Goal: Task Accomplishment & Management: Use online tool/utility

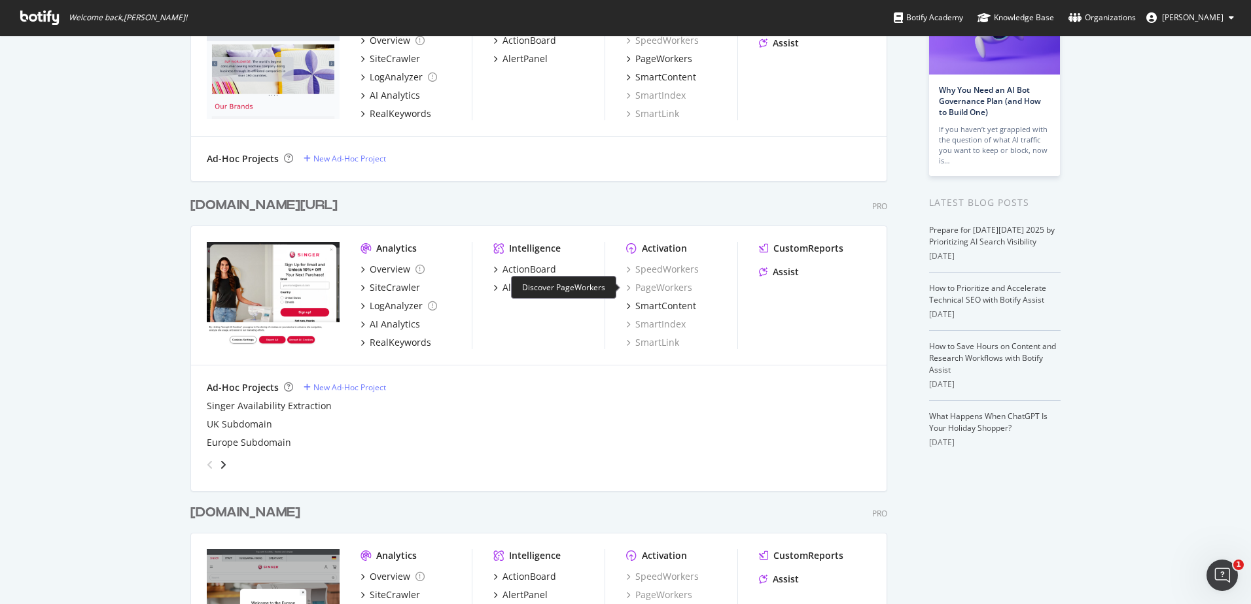
click at [669, 289] on div "PageWorkers" at bounding box center [659, 287] width 66 height 13
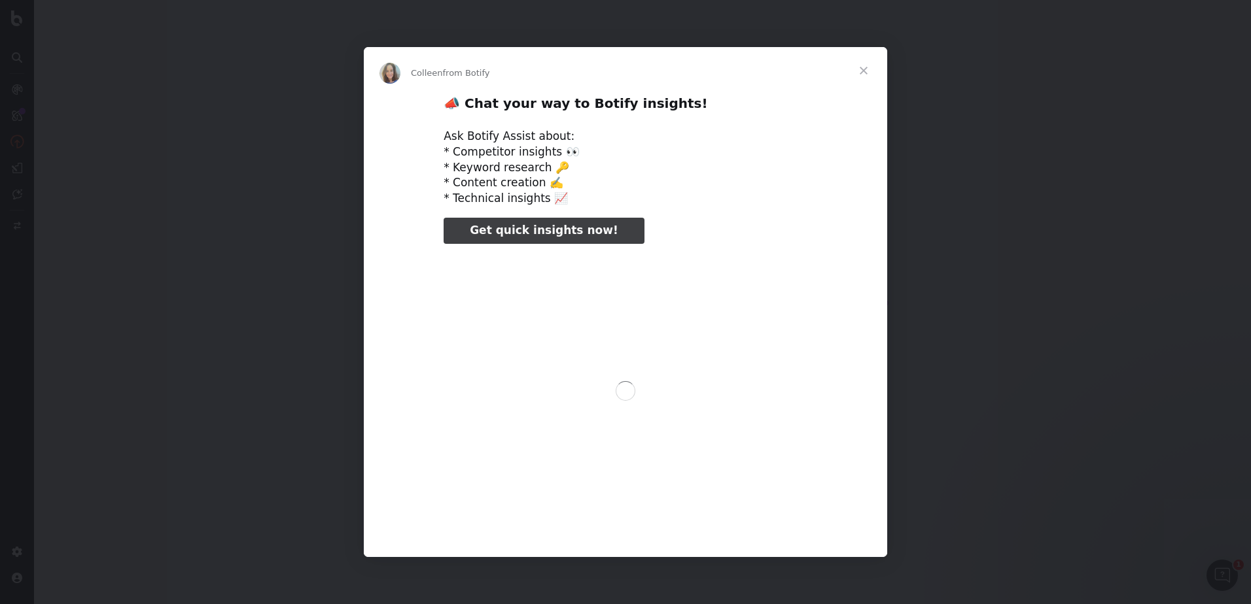
click at [15, 21] on div "Intercom messenger" at bounding box center [625, 302] width 1251 height 604
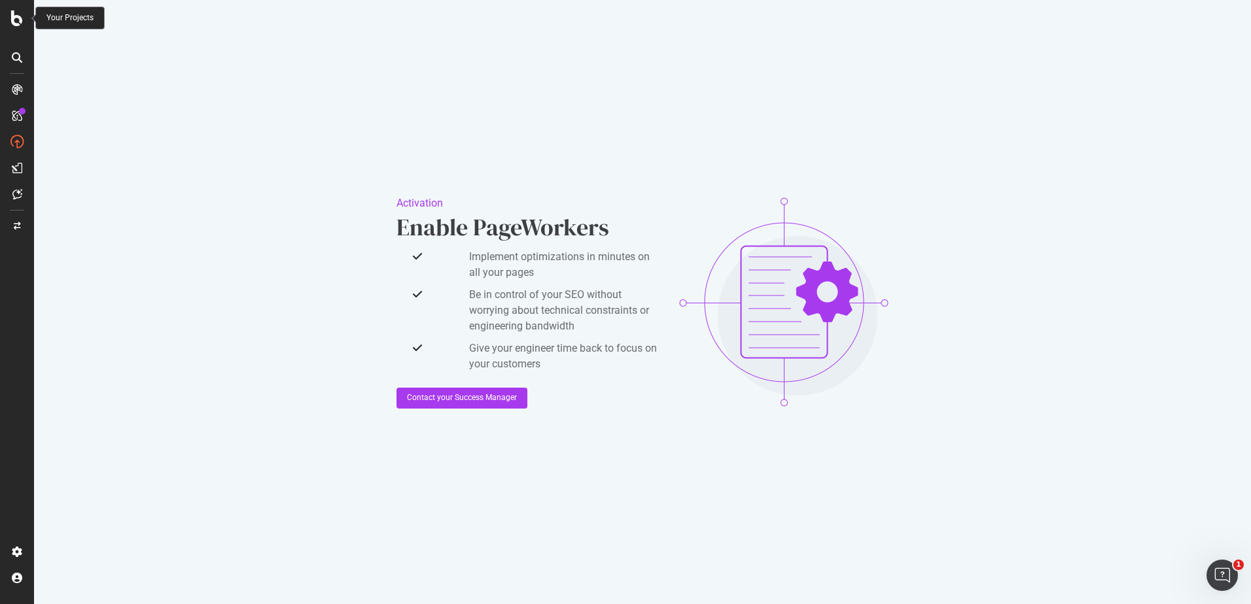
click at [15, 21] on icon at bounding box center [17, 18] width 12 height 16
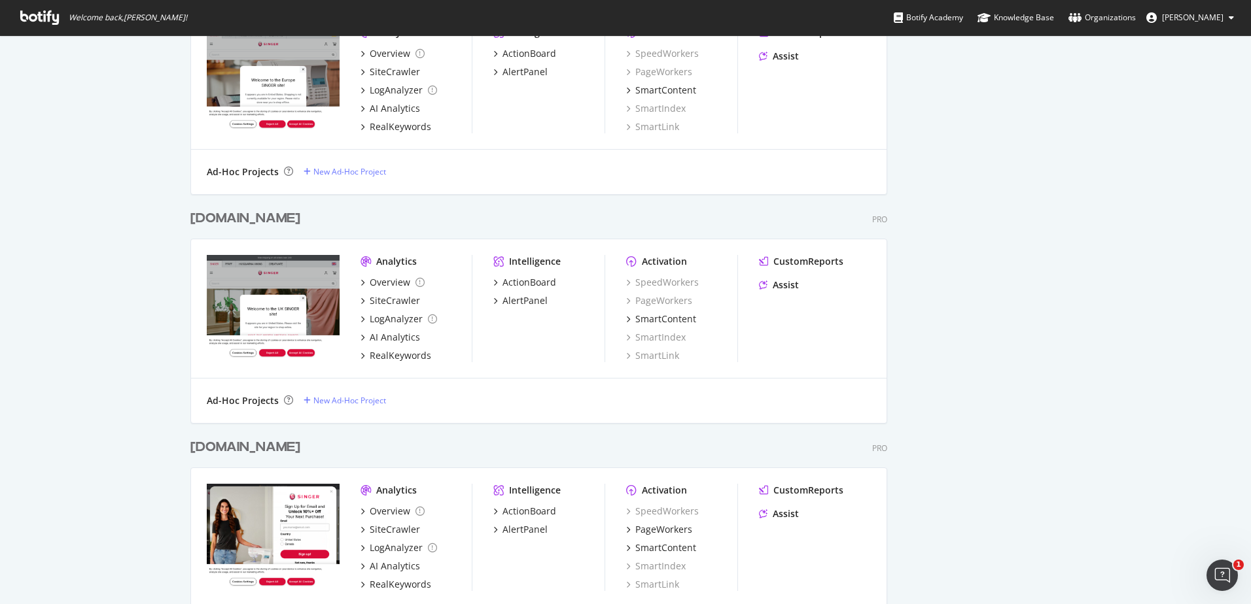
scroll to position [981, 0]
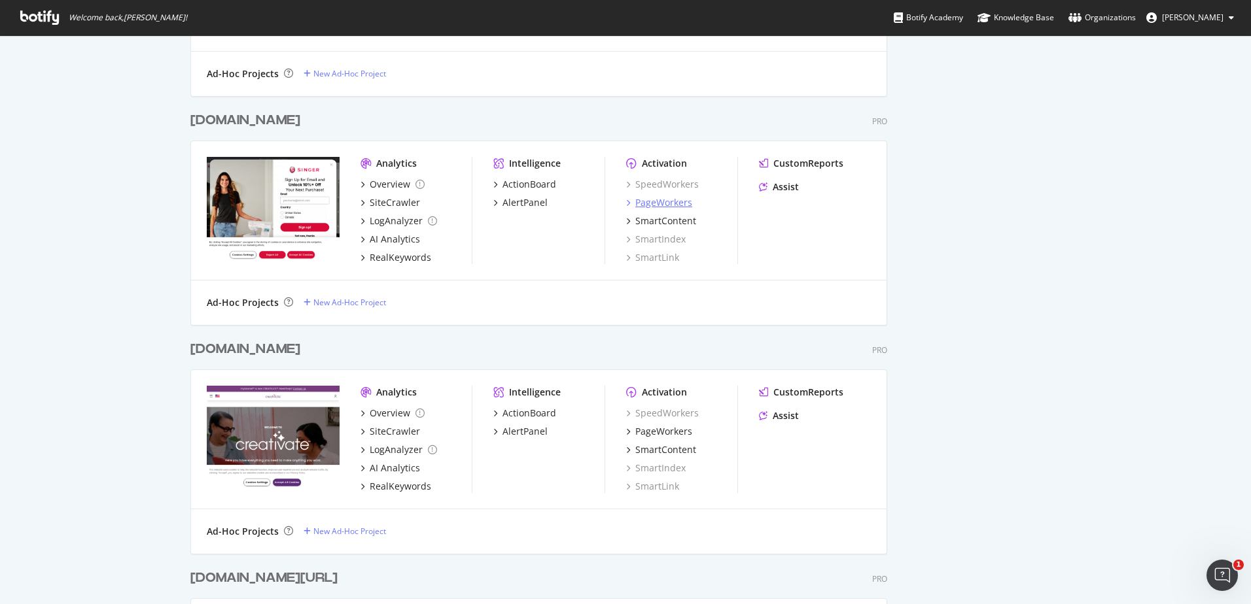
click at [675, 206] on div "PageWorkers" at bounding box center [663, 202] width 57 height 13
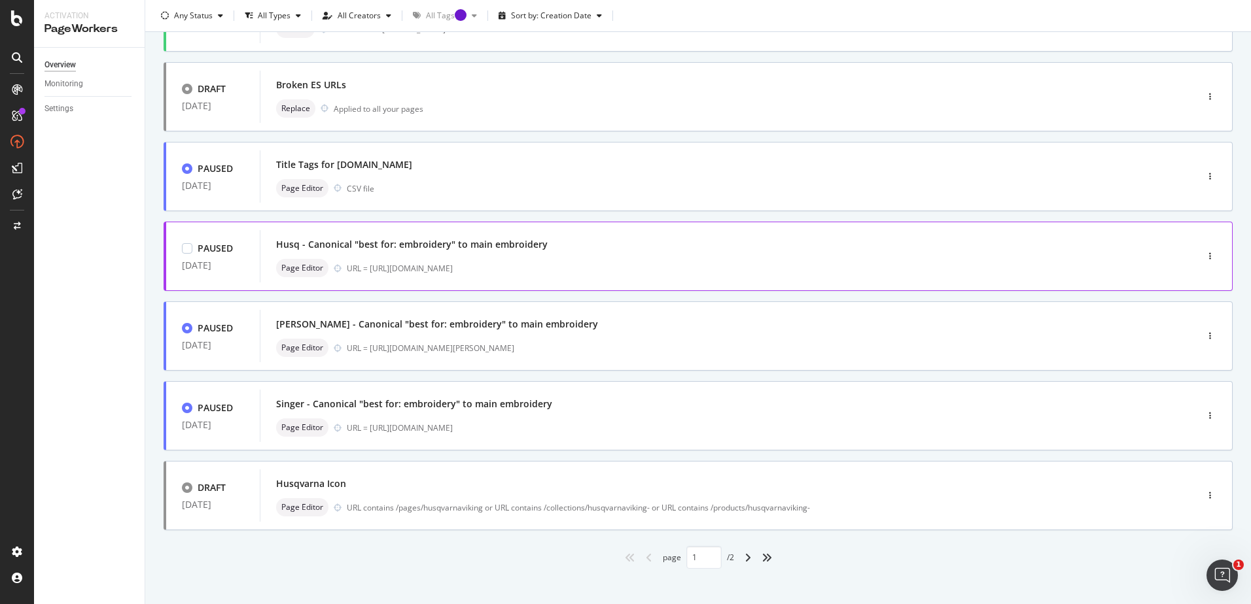
scroll to position [387, 0]
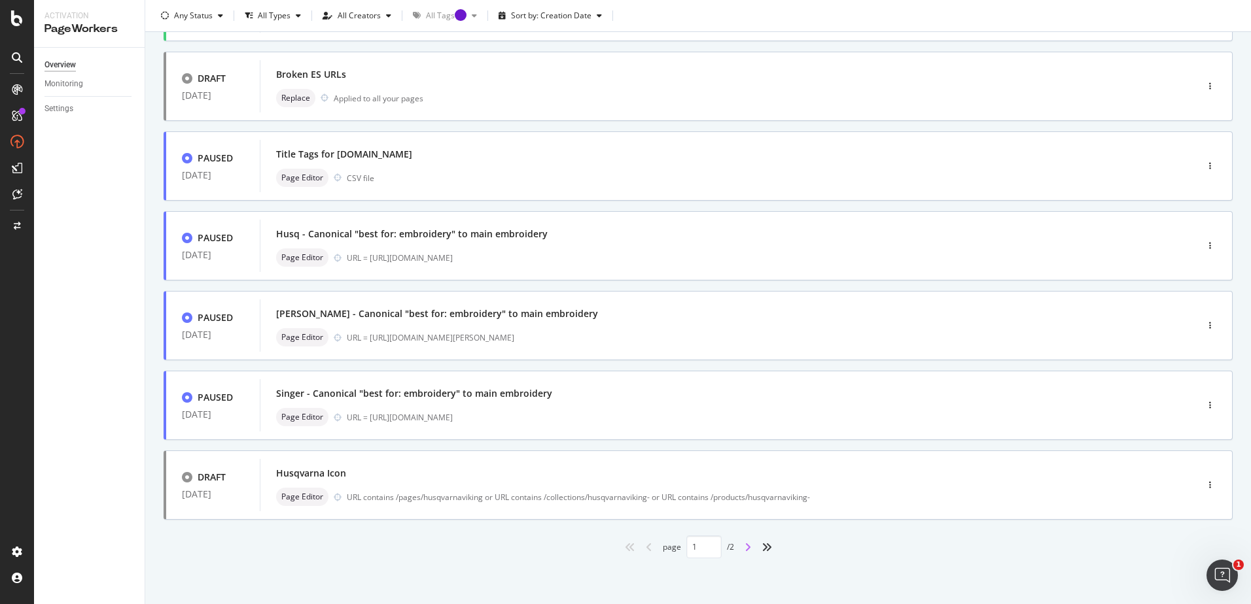
click at [744, 549] on icon "angle-right" at bounding box center [747, 547] width 7 height 10
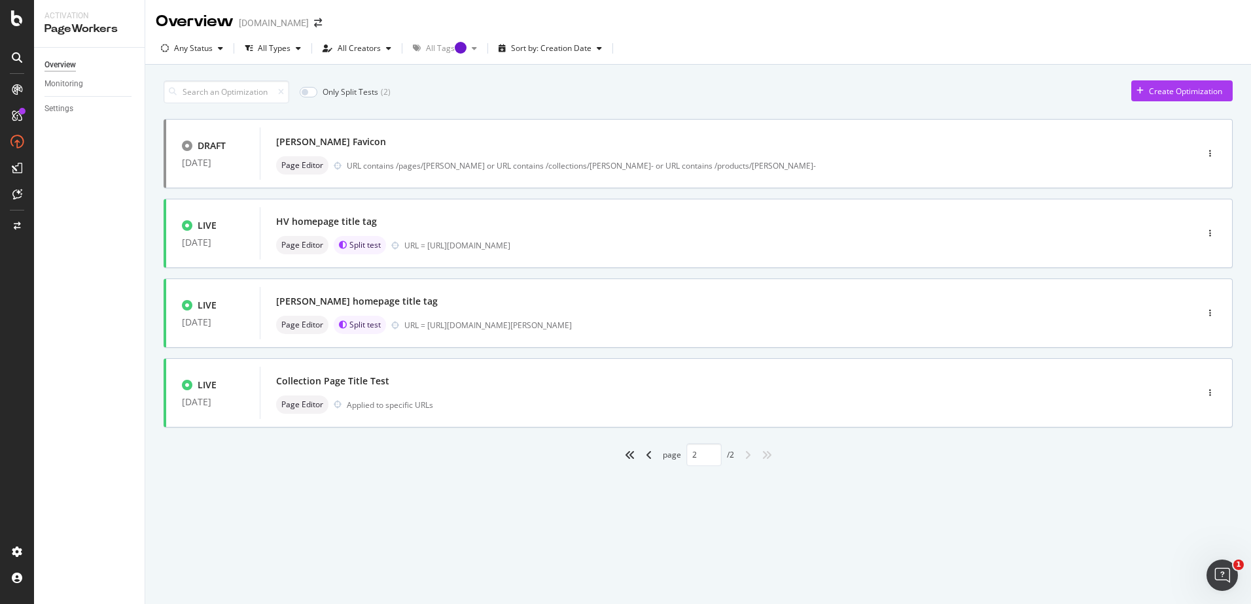
scroll to position [0, 0]
click at [648, 454] on icon "angle-left" at bounding box center [649, 455] width 7 height 10
type input "1"
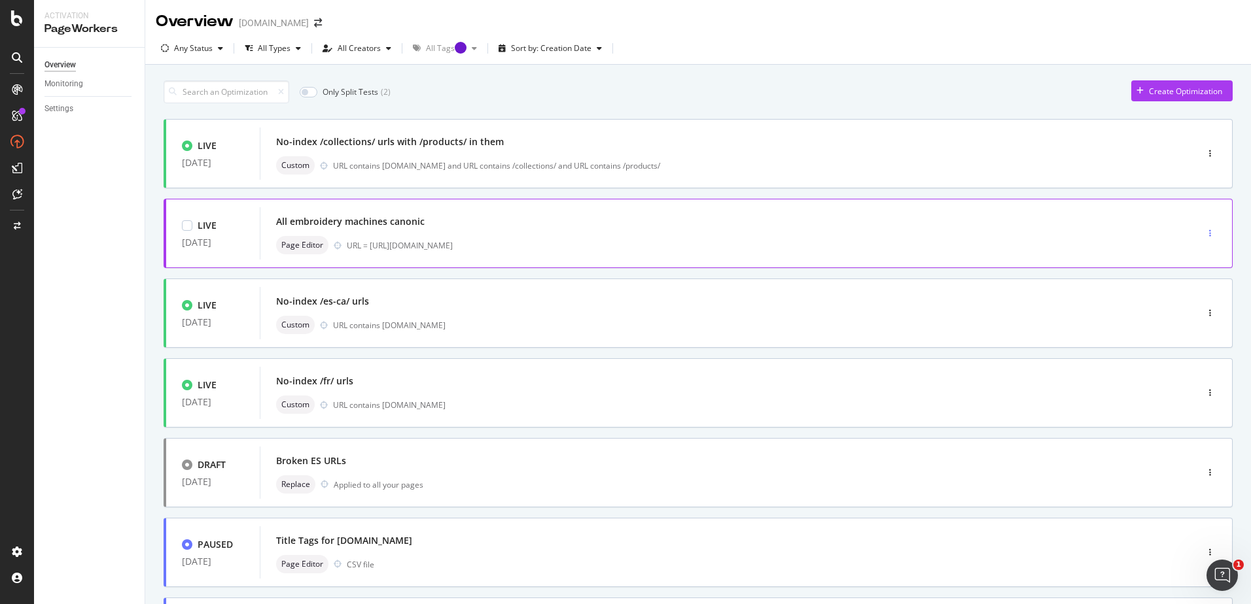
click at [1204, 235] on div "button" at bounding box center [1210, 234] width 12 height 8
click at [1185, 323] on div "Clone" at bounding box center [1183, 322] width 21 height 11
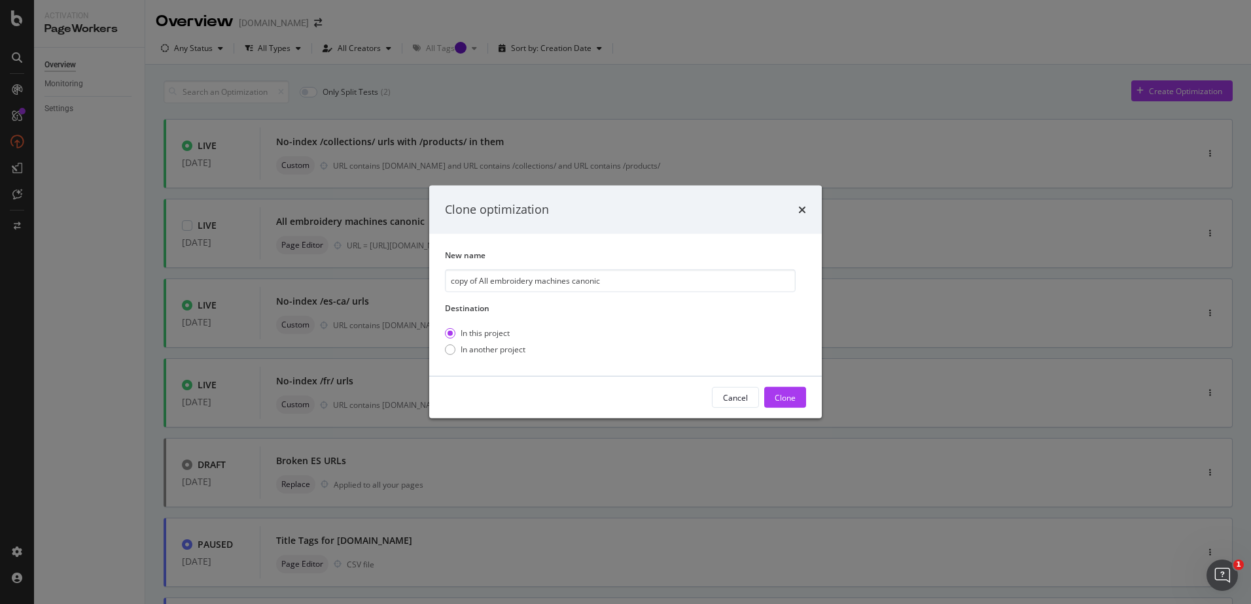
drag, startPoint x: 478, startPoint y: 279, endPoint x: 354, endPoint y: 279, distance: 124.3
click at [354, 279] on div "Clone optimization New name copy of All embroidery machines canonic Destination…" at bounding box center [625, 302] width 1251 height 604
click at [536, 280] on input "copy of All embroidery machines canonic" at bounding box center [620, 280] width 351 height 23
drag, startPoint x: 640, startPoint y: 283, endPoint x: 203, endPoint y: 283, distance: 437.0
click at [203, 283] on div "Clone optimization New name copy of All embroidery machines canonic Destination…" at bounding box center [625, 302] width 1251 height 604
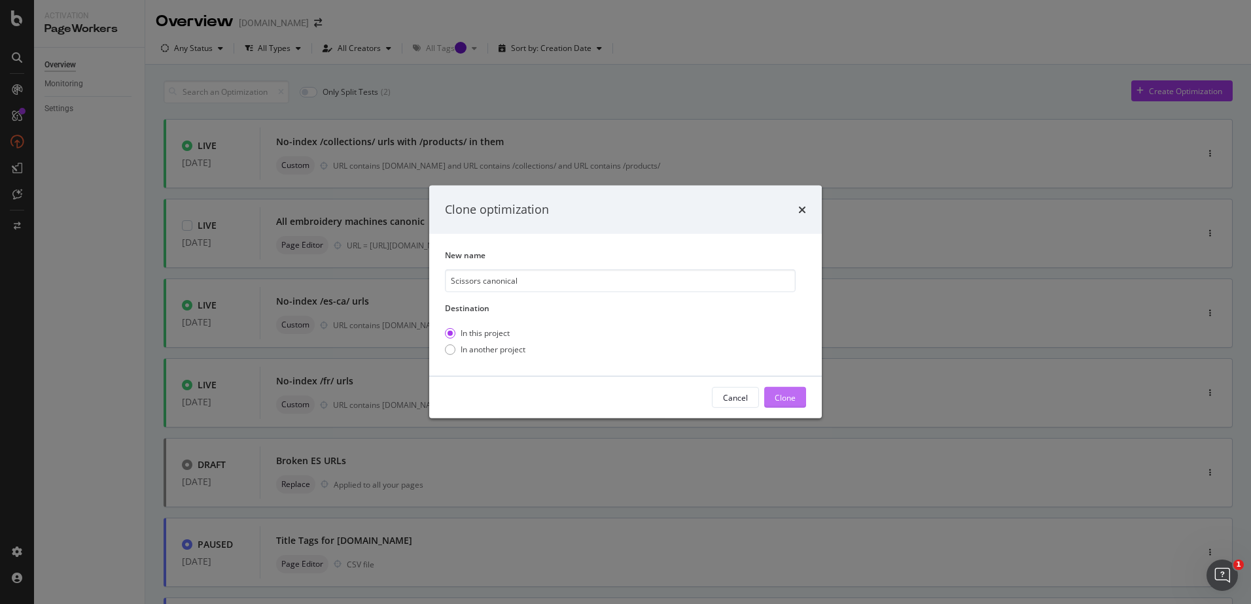
type input "Scissors canonical"
click at [795, 400] on div "Clone" at bounding box center [784, 397] width 21 height 11
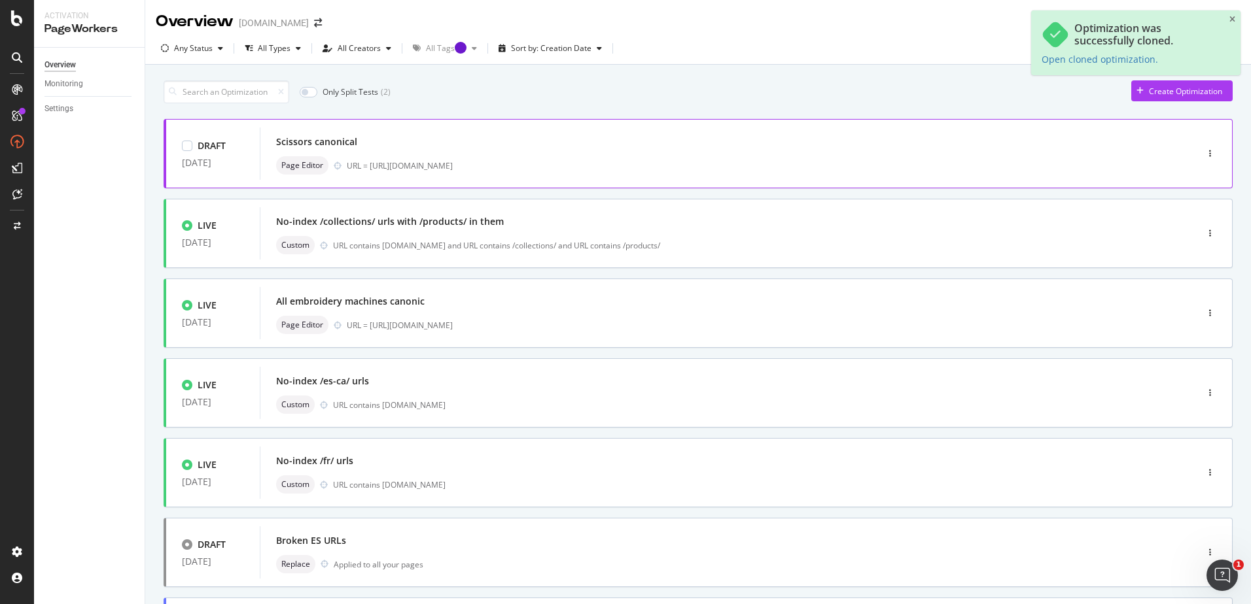
click at [587, 137] on div "Scissors canonical" at bounding box center [708, 142] width 865 height 18
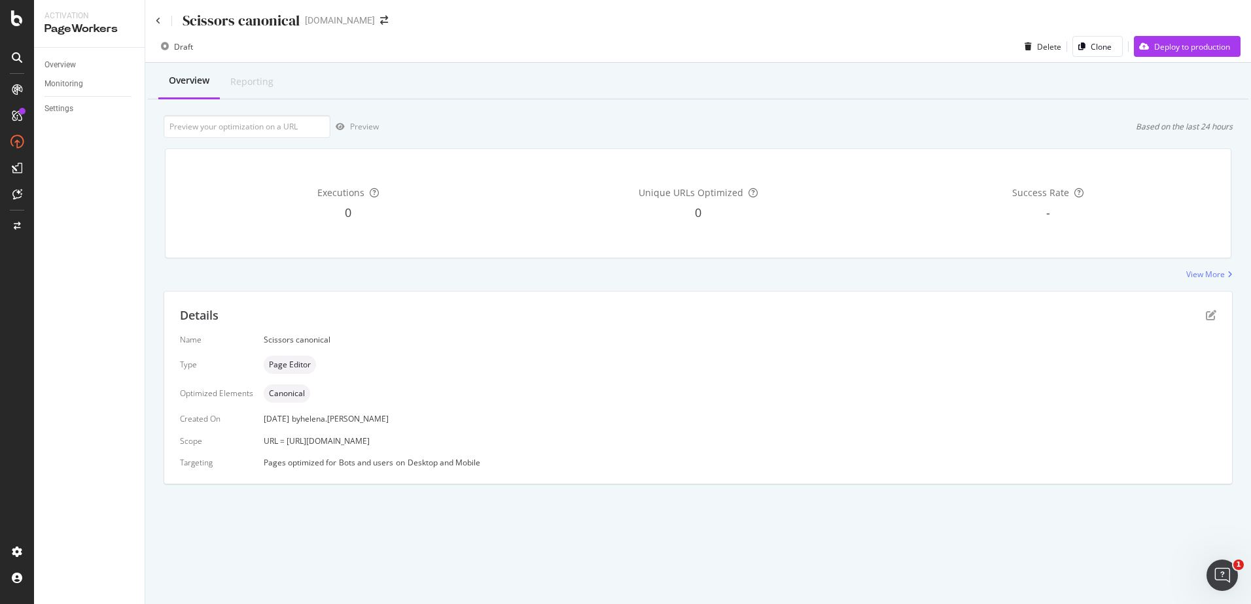
drag, startPoint x: 338, startPoint y: 445, endPoint x: 554, endPoint y: 445, distance: 216.5
click at [554, 445] on div "URL = [URL][DOMAIN_NAME]" at bounding box center [740, 441] width 952 height 11
click at [1210, 313] on icon "pen-to-square" at bounding box center [1211, 315] width 10 height 10
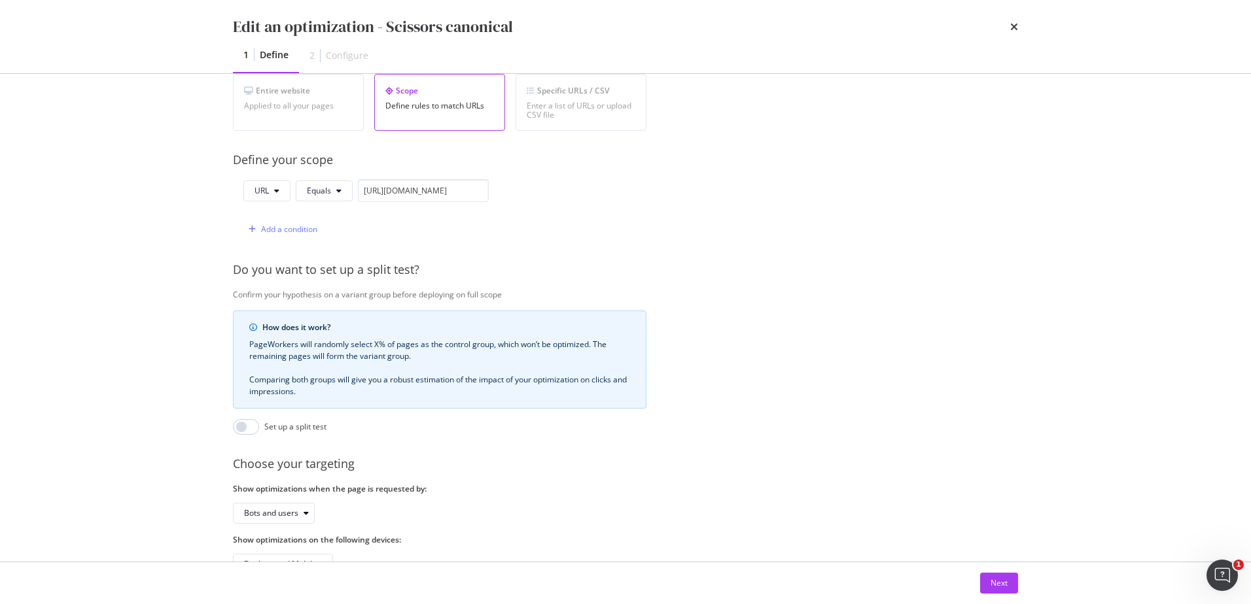
scroll to position [262, 0]
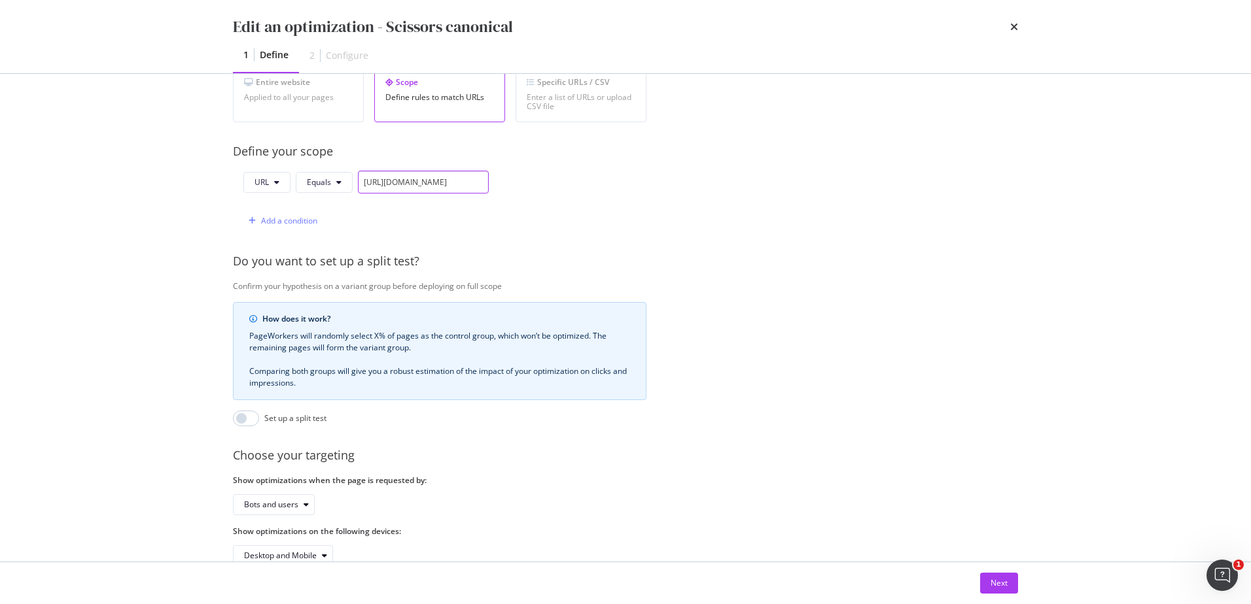
click at [413, 184] on input "[URL][DOMAIN_NAME]" at bounding box center [423, 182] width 131 height 23
drag, startPoint x: 404, startPoint y: 184, endPoint x: 591, endPoint y: 182, distance: 186.4
click at [591, 182] on div "URL Equals [URL][DOMAIN_NAME] Add a condition" at bounding box center [439, 201] width 413 height 61
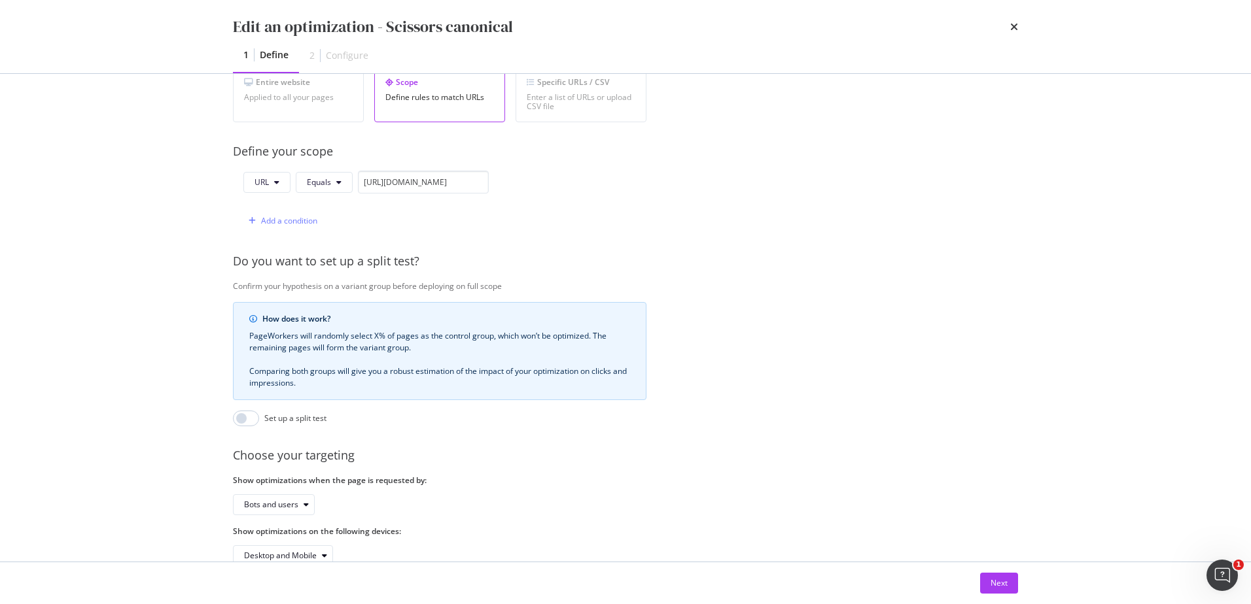
scroll to position [0, 0]
click at [408, 185] on input "[URL][DOMAIN_NAME]" at bounding box center [423, 182] width 131 height 23
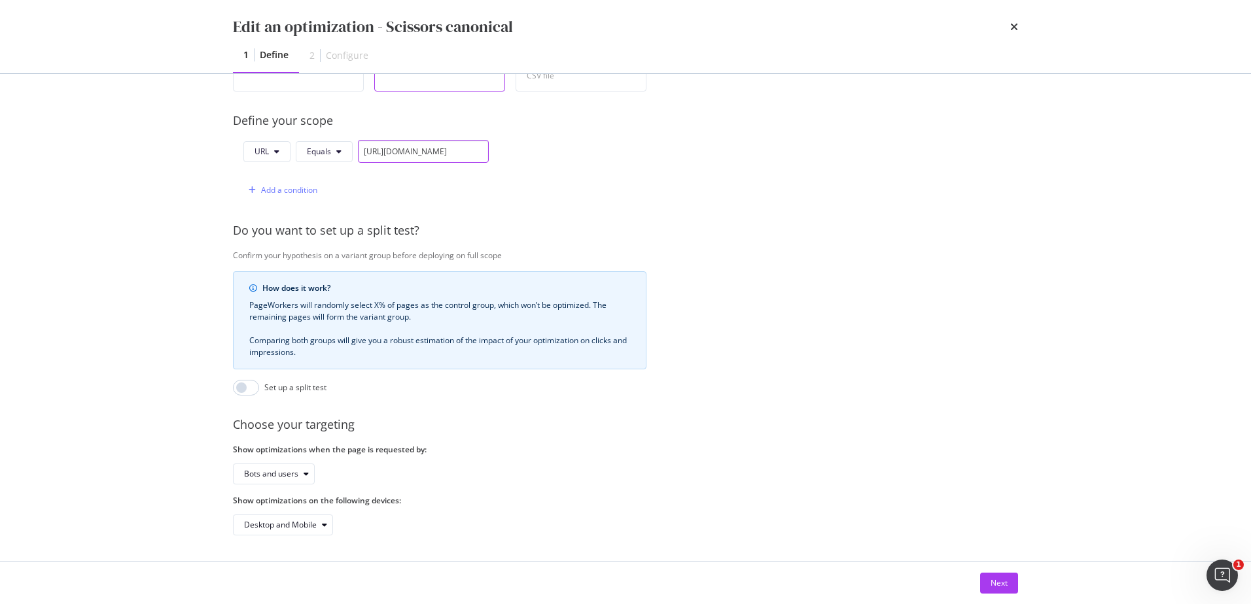
scroll to position [302, 0]
click at [985, 583] on button "Next" at bounding box center [999, 583] width 38 height 21
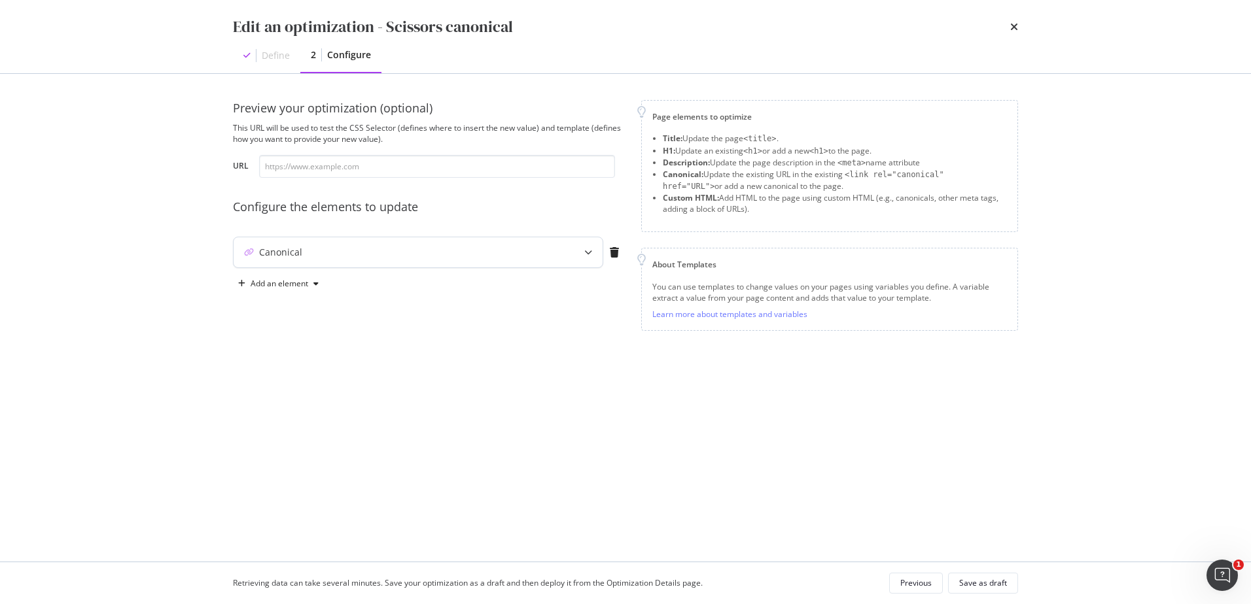
click at [411, 256] on div "Canonical" at bounding box center [392, 252] width 317 height 13
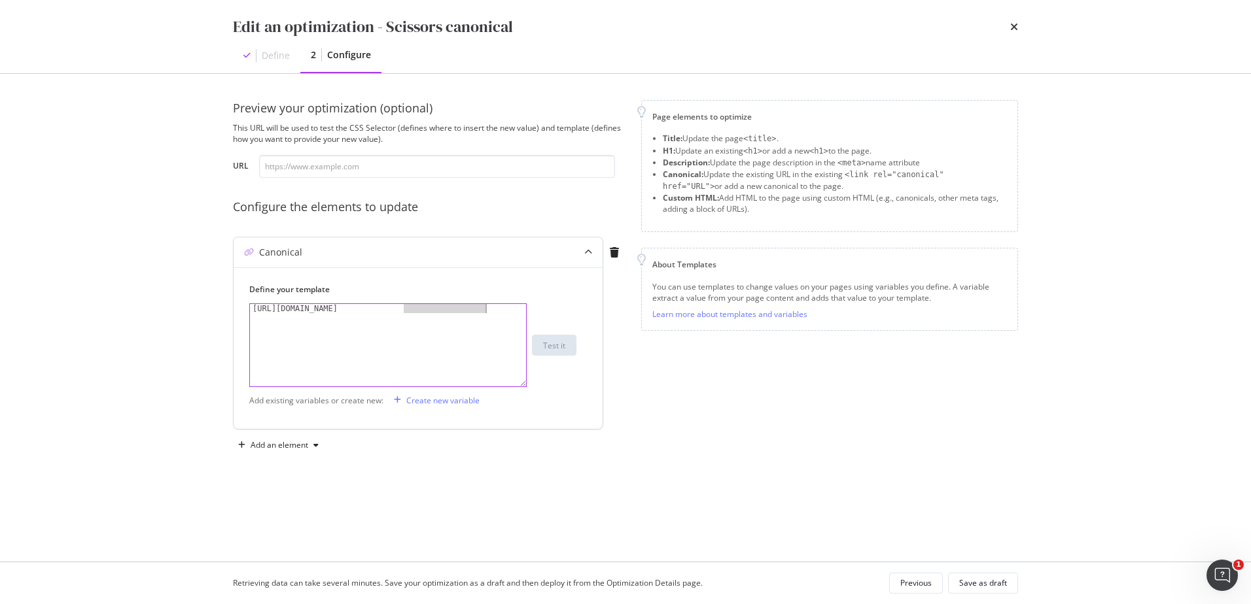
drag, startPoint x: 404, startPoint y: 307, endPoint x: 506, endPoint y: 307, distance: 102.0
click at [506, 307] on div "[URL][DOMAIN_NAME]" at bounding box center [388, 354] width 276 height 101
type textarea "[URL][DOMAIN_NAME]"
click at [655, 408] on div "Page elements to optimize Title: Update the page <title> . H1: Update an existi…" at bounding box center [829, 278] width 377 height 356
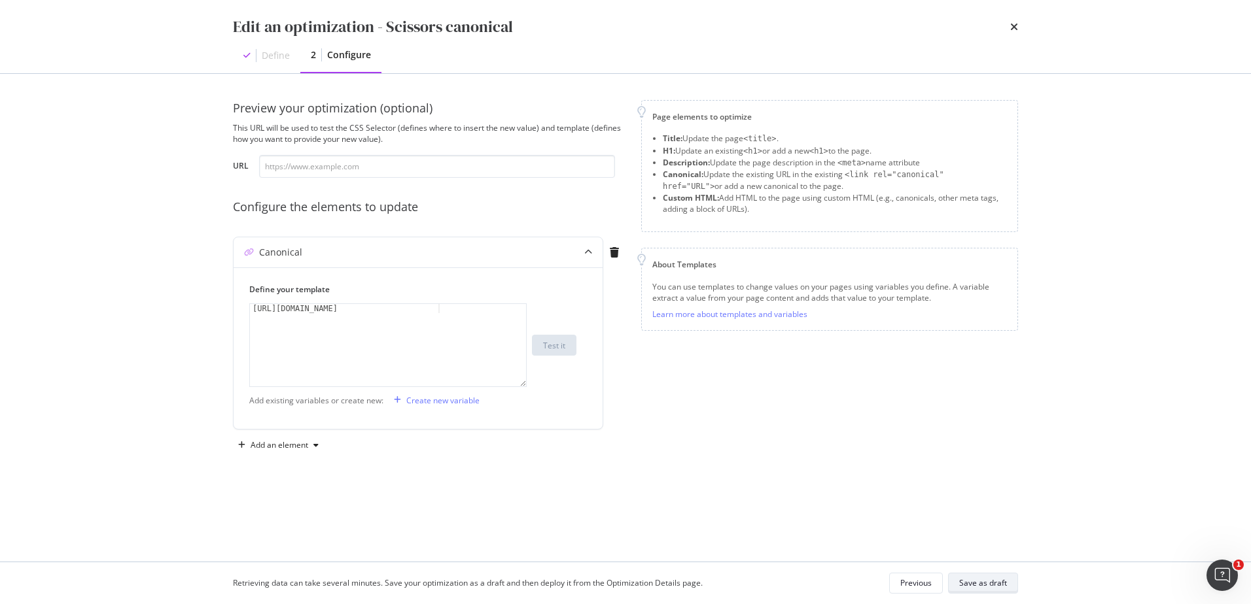
click at [980, 584] on div "Save as draft" at bounding box center [983, 583] width 48 height 11
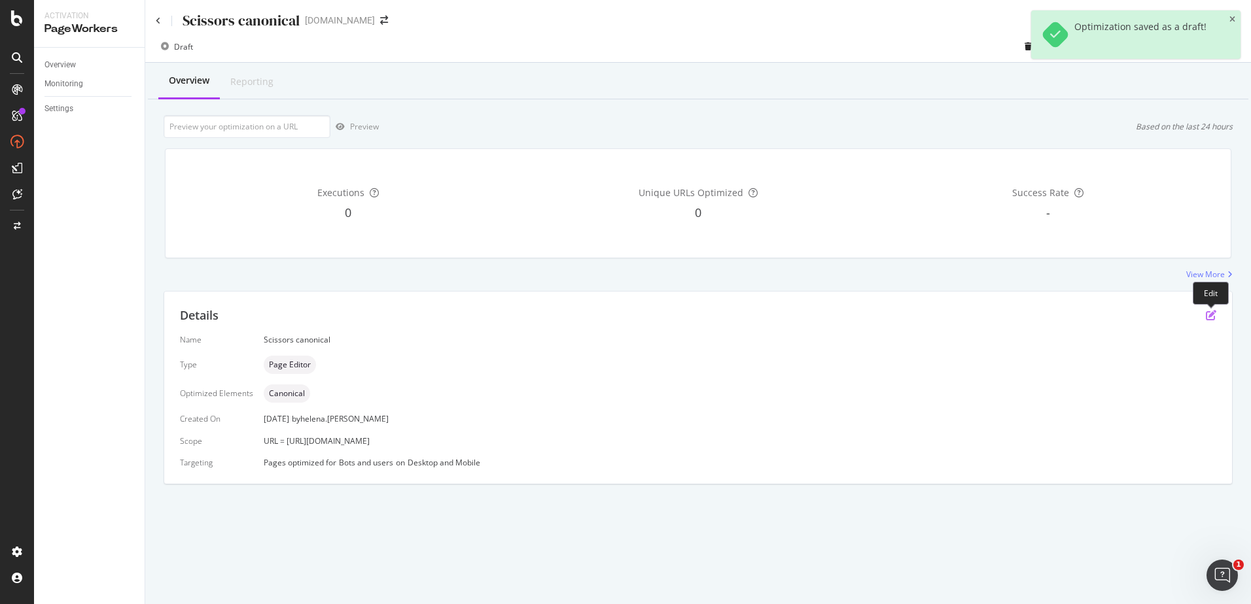
click at [1209, 311] on icon "pen-to-square" at bounding box center [1211, 315] width 10 height 10
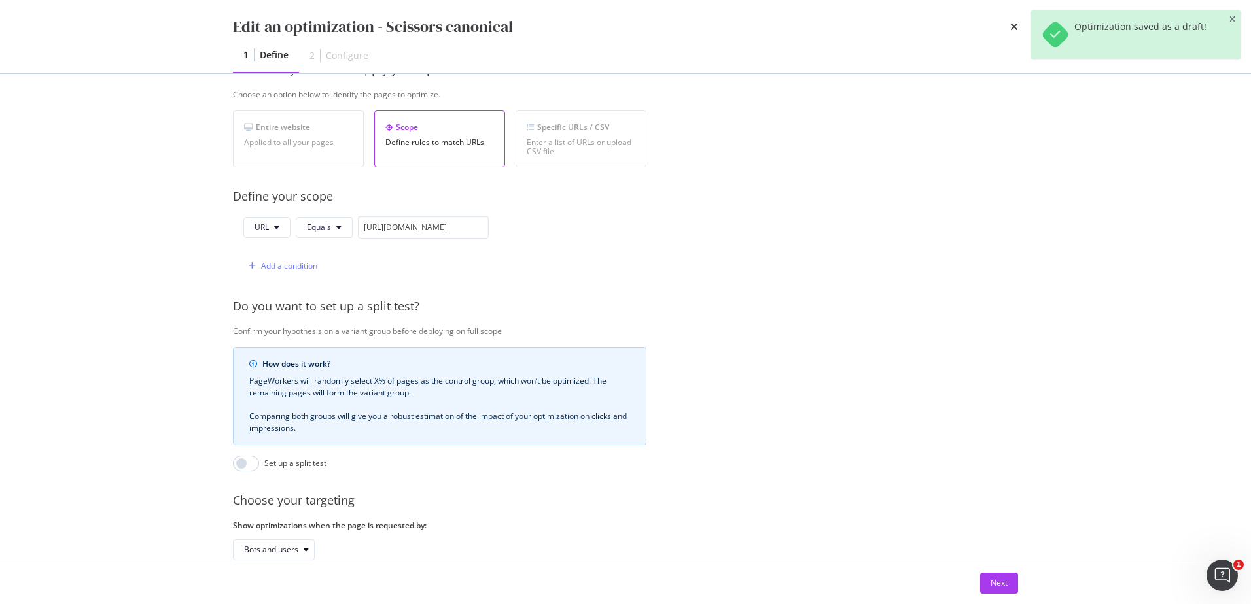
scroll to position [302, 0]
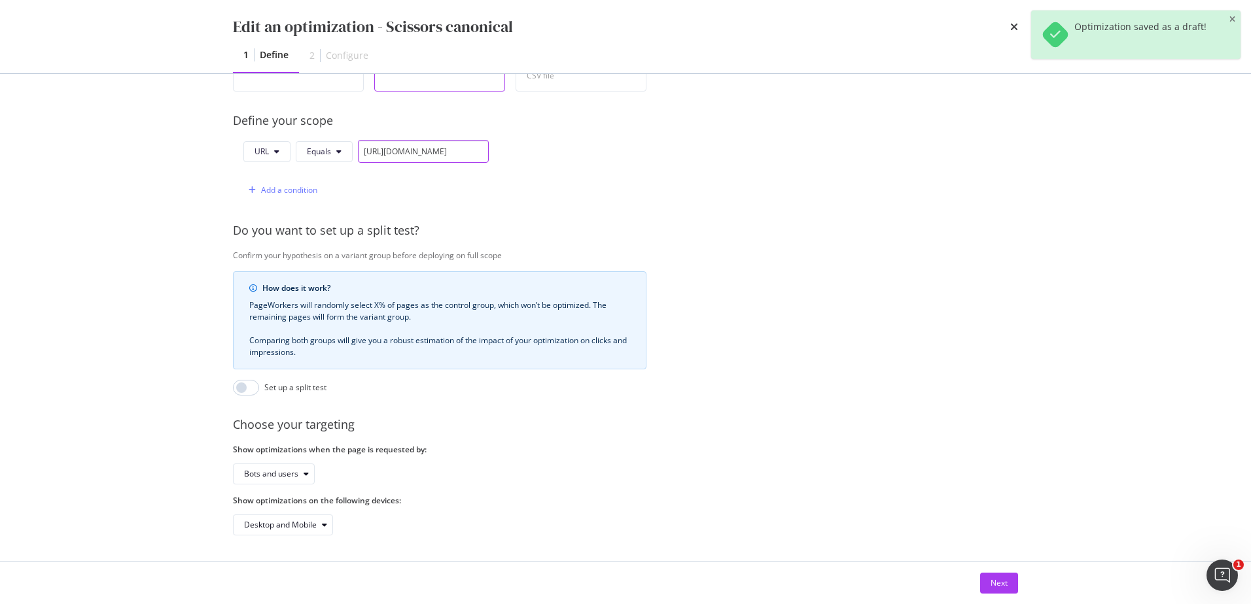
click at [419, 141] on input "[URL][DOMAIN_NAME]" at bounding box center [423, 151] width 131 height 23
drag, startPoint x: 459, startPoint y: 143, endPoint x: 398, endPoint y: 137, distance: 61.8
click at [404, 140] on input "[URL][DOMAIN_NAME]" at bounding box center [423, 151] width 131 height 23
click at [389, 141] on input "[URL][DOMAIN_NAME]" at bounding box center [423, 151] width 131 height 23
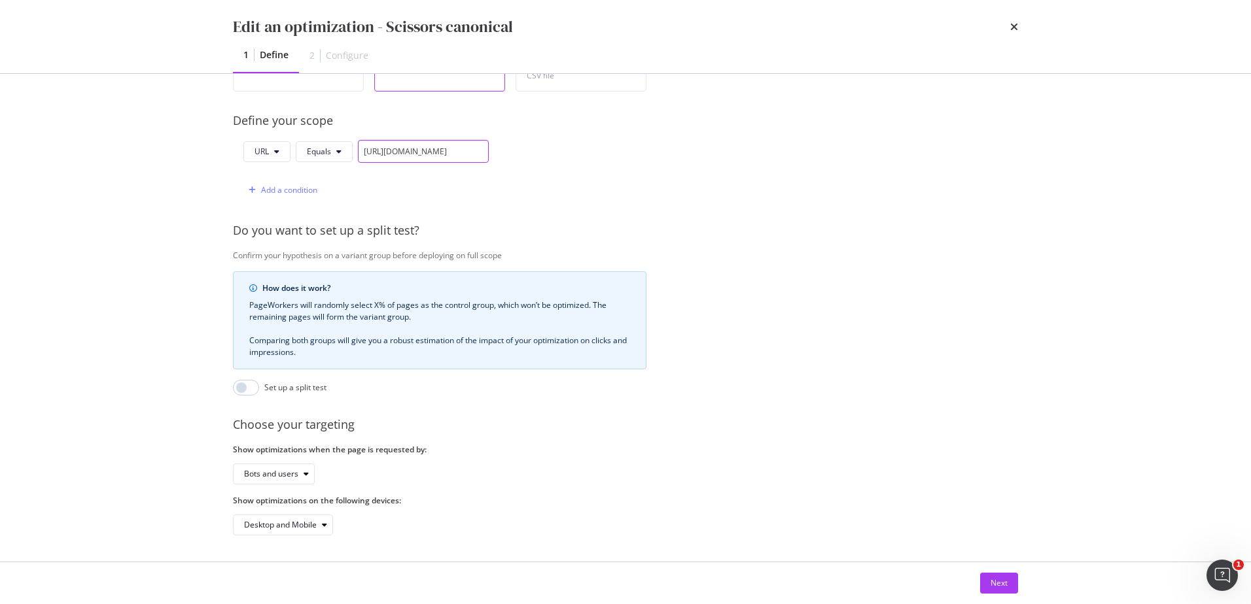
click at [389, 141] on input "[URL][DOMAIN_NAME]" at bounding box center [423, 151] width 131 height 23
type input "[URL][DOMAIN_NAME]"
click at [882, 389] on div "Provide a name and description to help identify the change that will be made by…" at bounding box center [625, 183] width 785 height 706
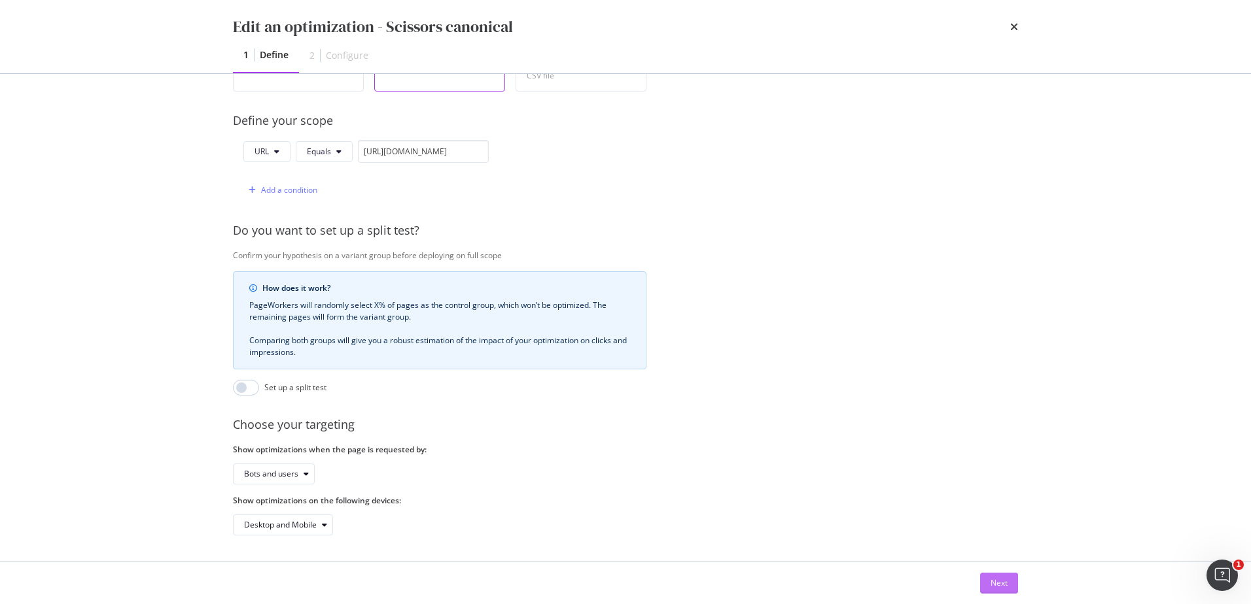
click at [994, 582] on div "Next" at bounding box center [998, 583] width 17 height 11
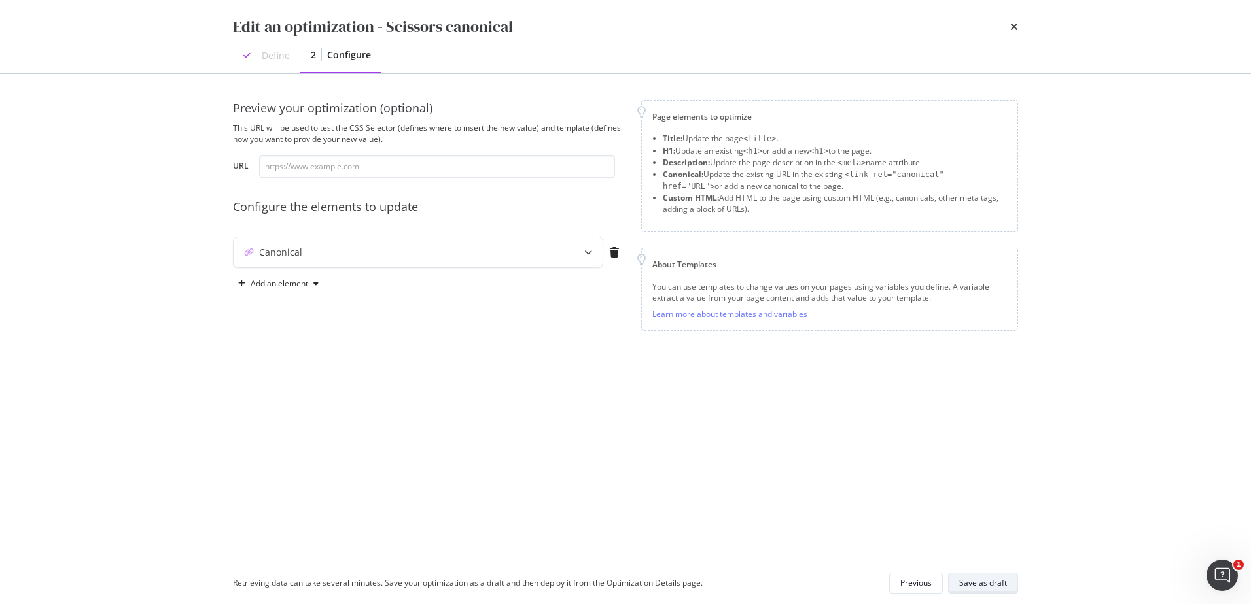
click at [988, 586] on div "Save as draft" at bounding box center [983, 583] width 48 height 11
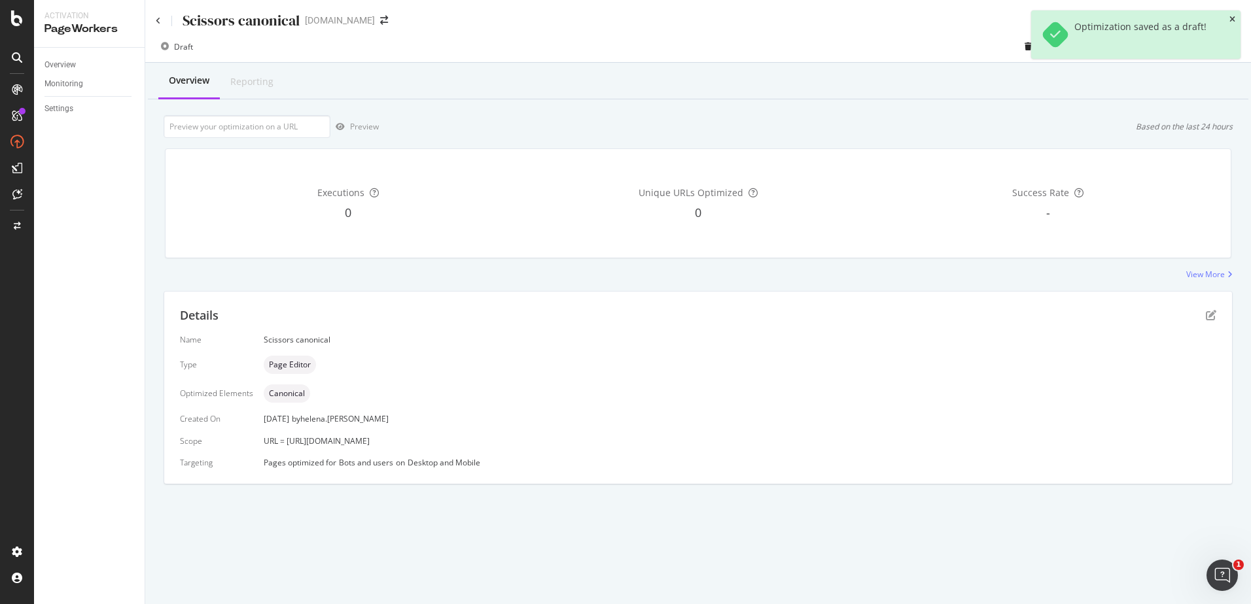
click at [1230, 16] on icon "close toast" at bounding box center [1232, 20] width 6 height 8
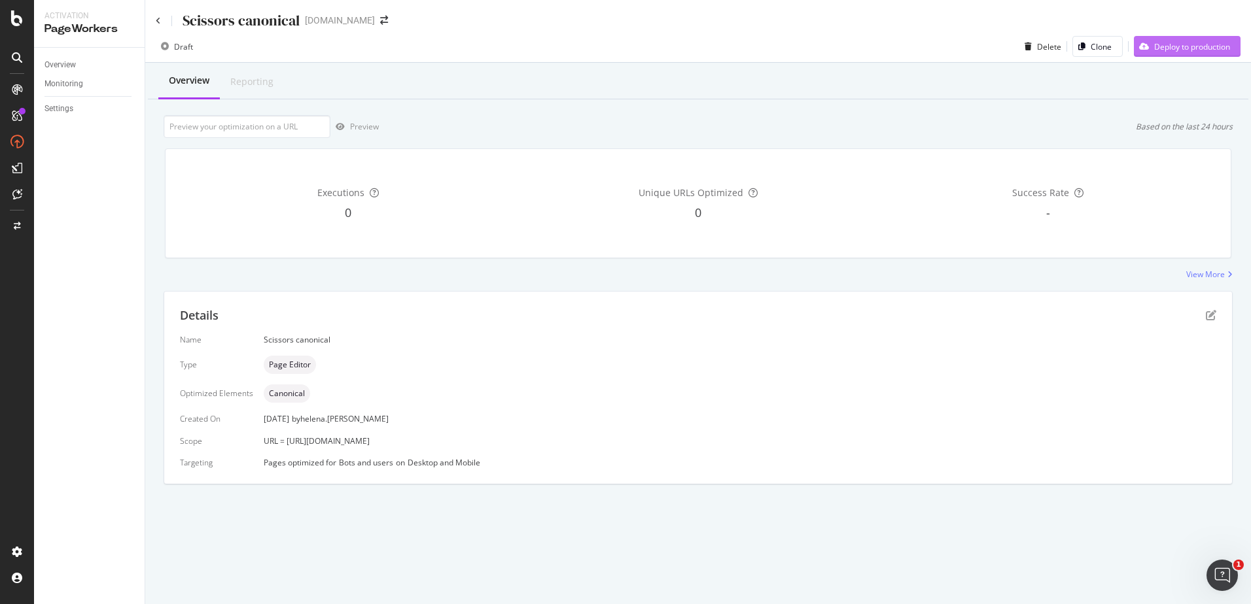
click at [1155, 56] on div "Deploy to production" at bounding box center [1182, 47] width 96 height 20
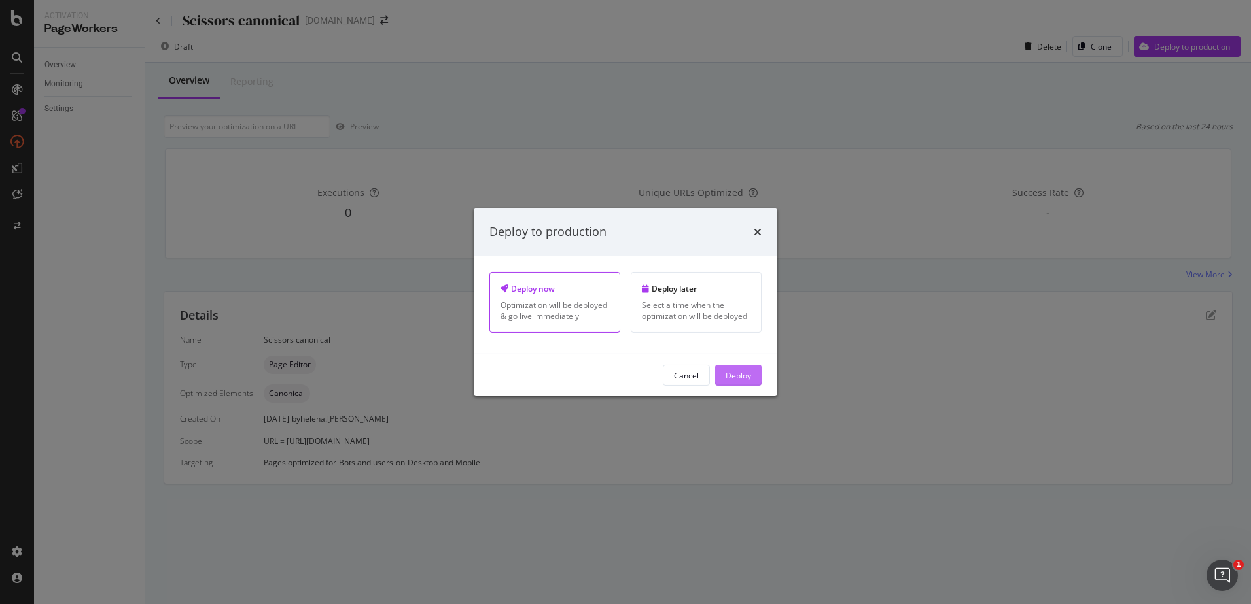
click at [744, 374] on div "Deploy" at bounding box center [738, 375] width 26 height 11
